Goal: Transaction & Acquisition: Purchase product/service

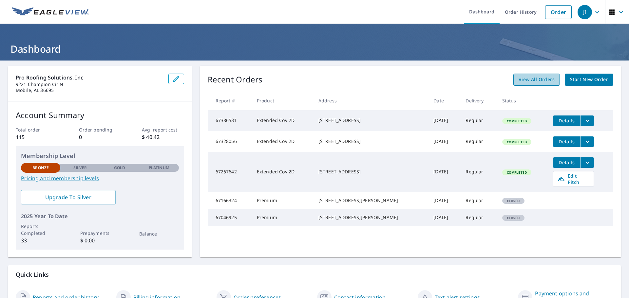
click at [522, 82] on span "View All Orders" at bounding box center [536, 80] width 36 height 8
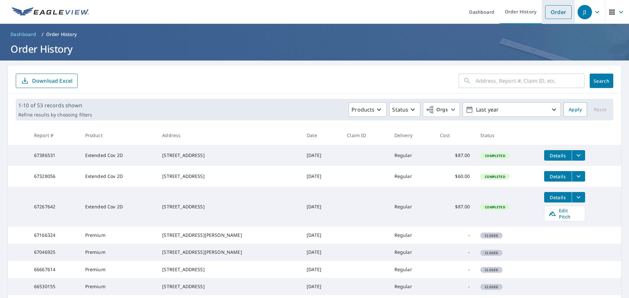
click at [551, 10] on link "Order" at bounding box center [558, 12] width 27 height 14
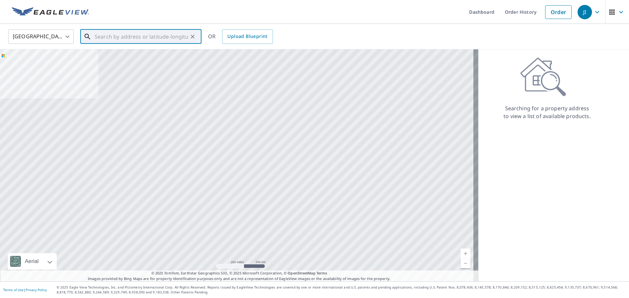
click at [114, 37] on input "text" at bounding box center [141, 37] width 93 height 18
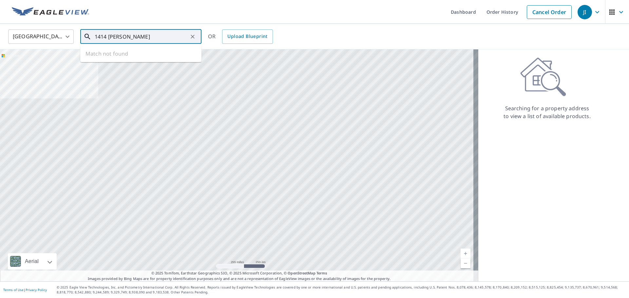
click at [159, 37] on input "1414 [PERSON_NAME]" at bounding box center [141, 37] width 93 height 18
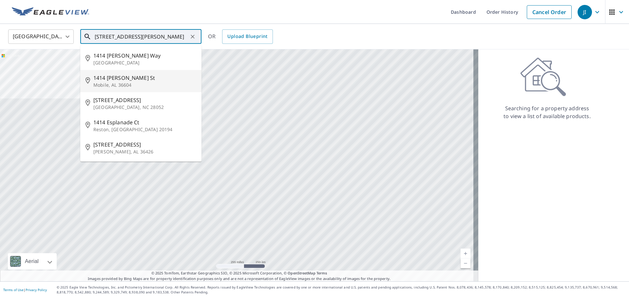
click at [128, 81] on span "1414 [PERSON_NAME] St" at bounding box center [144, 78] width 103 height 8
type input "[STREET_ADDRESS][PERSON_NAME]"
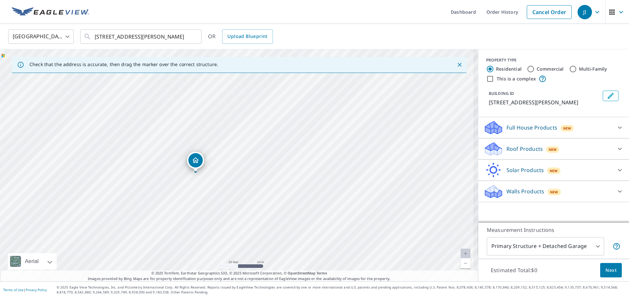
drag, startPoint x: 190, startPoint y: 110, endPoint x: 213, endPoint y: 192, distance: 85.0
click at [213, 192] on div "[STREET_ADDRESS][PERSON_NAME]" at bounding box center [239, 165] width 478 height 232
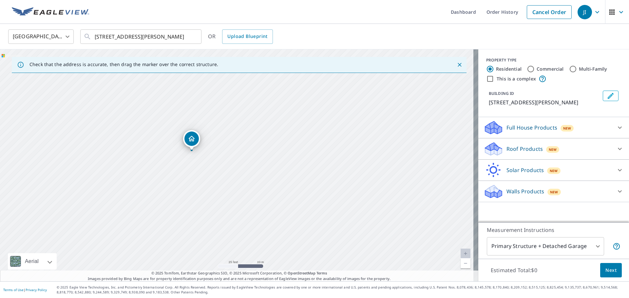
drag, startPoint x: 195, startPoint y: 159, endPoint x: 191, endPoint y: 138, distance: 22.0
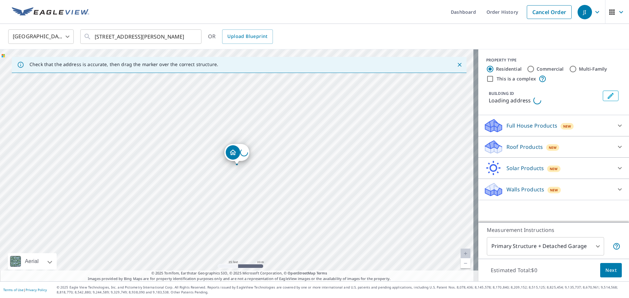
click at [191, 138] on div "Loading address" at bounding box center [239, 165] width 478 height 232
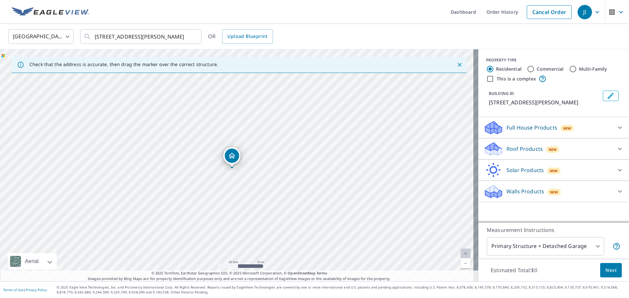
drag, startPoint x: 237, startPoint y: 151, endPoint x: 232, endPoint y: 154, distance: 5.7
click at [616, 149] on icon at bounding box center [620, 149] width 8 height 8
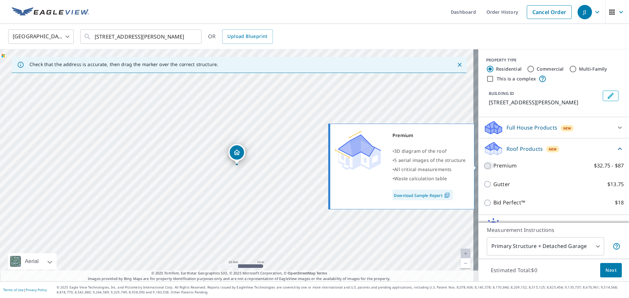
click at [486, 167] on input "Premium $32.75 - $87" at bounding box center [488, 166] width 10 height 8
checkbox input "true"
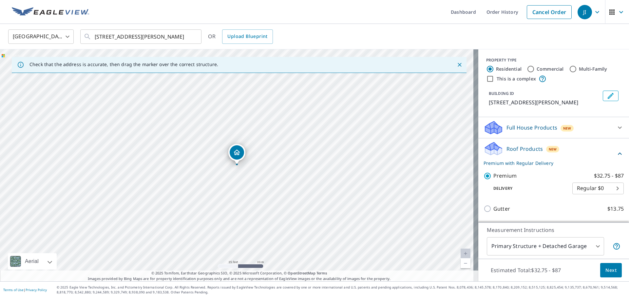
click at [611, 269] on span "Next" at bounding box center [610, 271] width 11 height 8
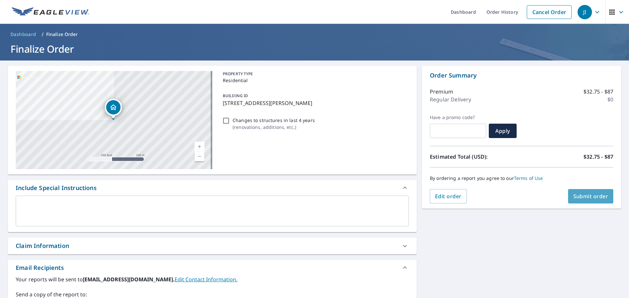
click at [592, 198] on span "Submit order" at bounding box center [590, 196] width 35 height 7
